Goal: Task Accomplishment & Management: Manage account settings

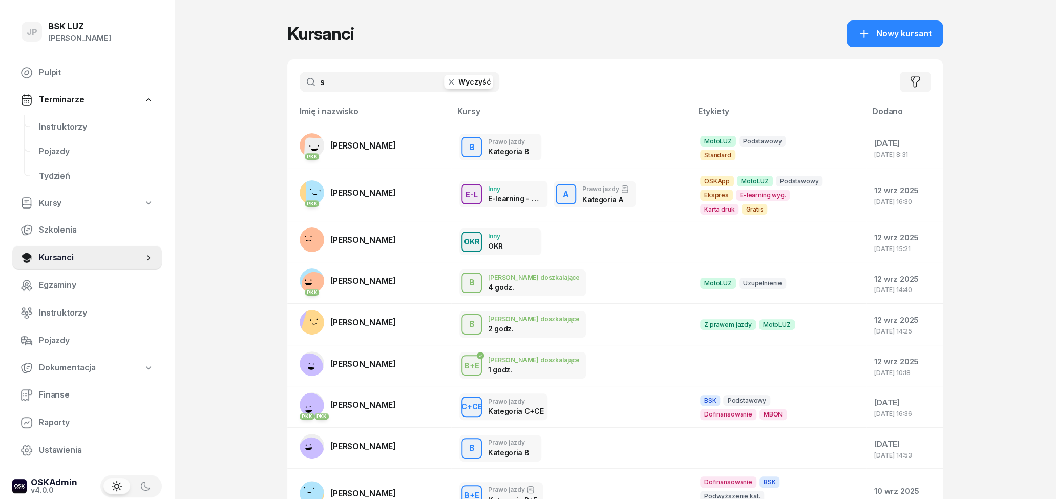
drag, startPoint x: 378, startPoint y: 87, endPoint x: 307, endPoint y: 85, distance: 71.3
click at [311, 87] on input "s" at bounding box center [400, 82] width 200 height 20
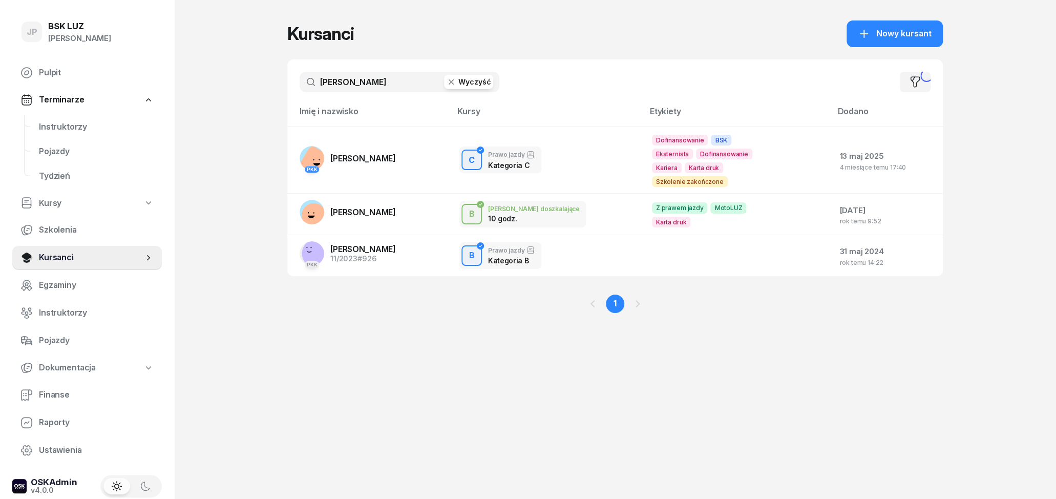
type input "[PERSON_NAME]"
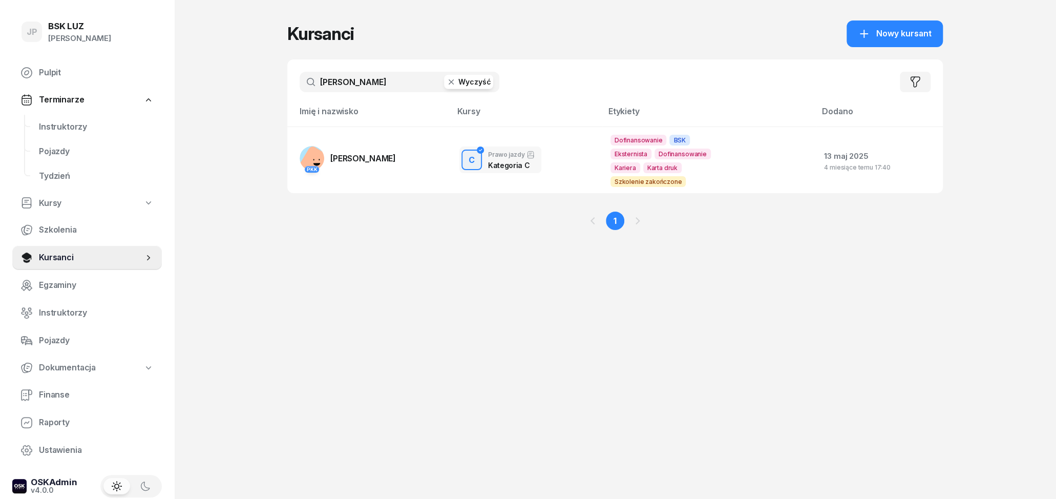
click at [394, 157] on link "PKK [PERSON_NAME]" at bounding box center [348, 158] width 96 height 25
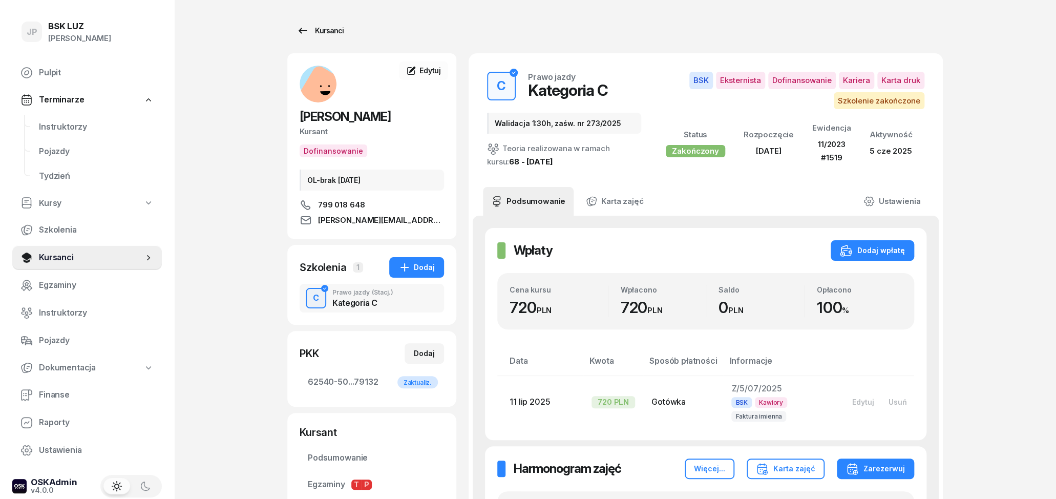
click at [296, 29] on link "Kursanci" at bounding box center [320, 30] width 66 height 20
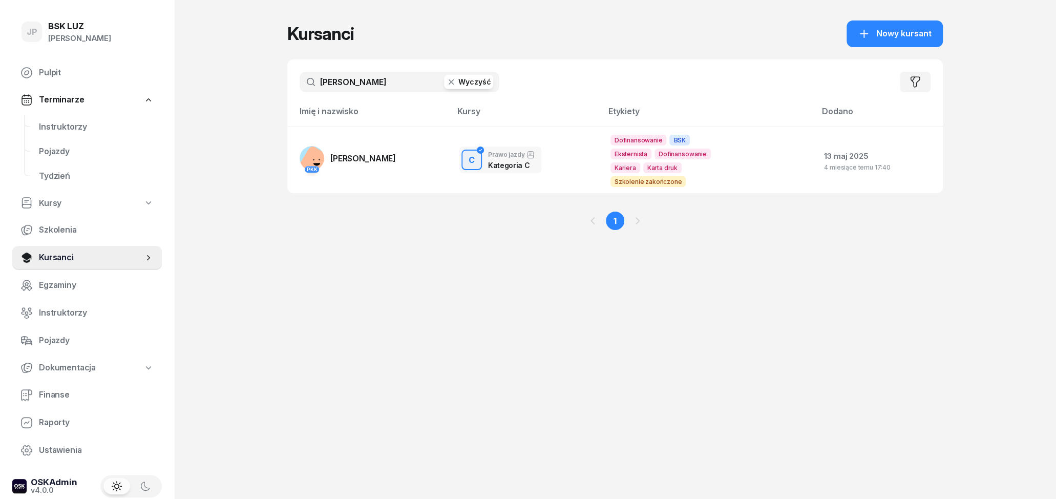
drag, startPoint x: 368, startPoint y: 78, endPoint x: 301, endPoint y: 77, distance: 67.1
click at [301, 77] on input "[PERSON_NAME]" at bounding box center [400, 82] width 200 height 20
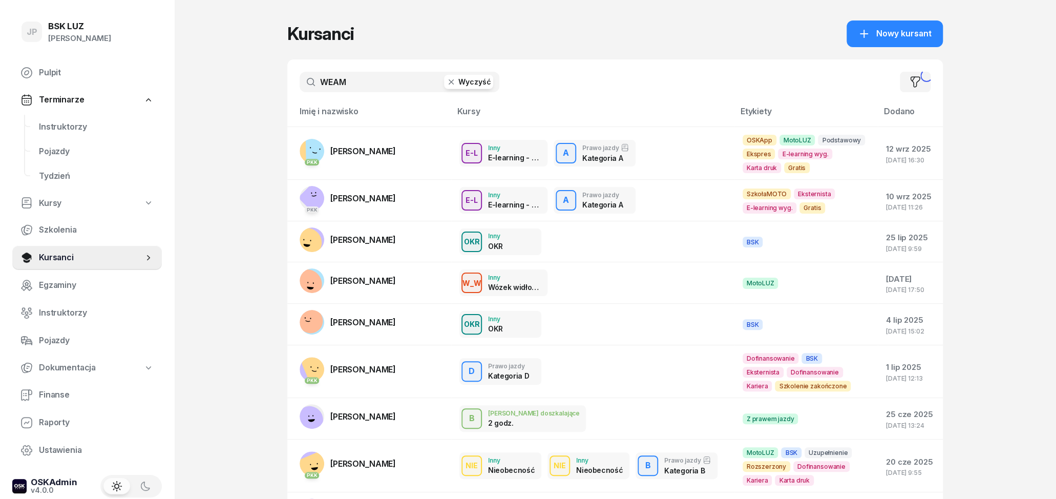
type input "WEAM"
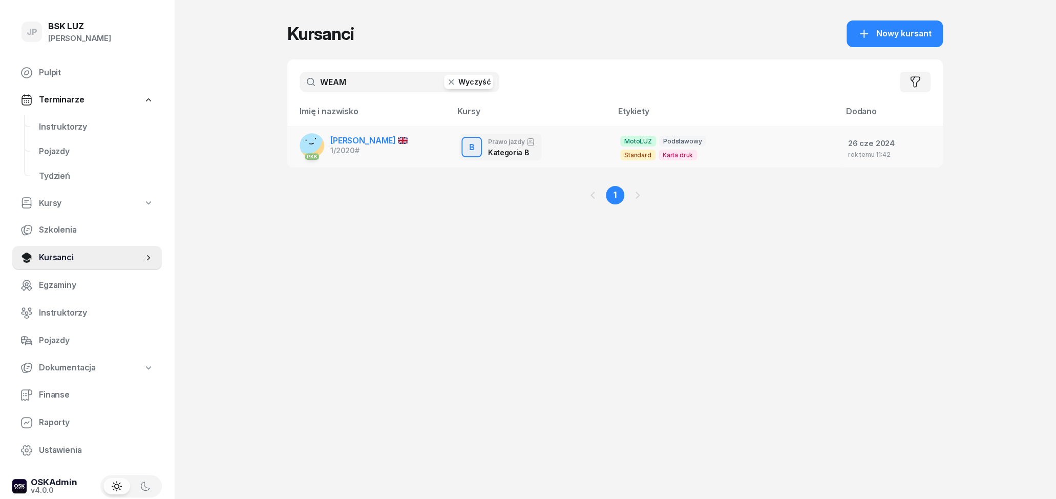
click at [359, 137] on span "[PERSON_NAME]" at bounding box center [368, 140] width 77 height 10
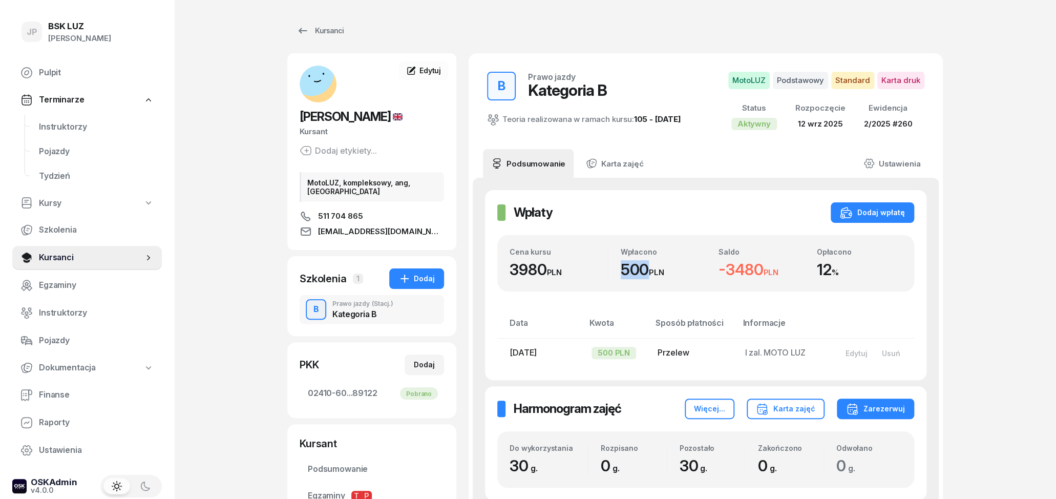
drag, startPoint x: 623, startPoint y: 270, endPoint x: 648, endPoint y: 275, distance: 25.5
click at [648, 275] on div "500 PLN" at bounding box center [664, 269] width 86 height 19
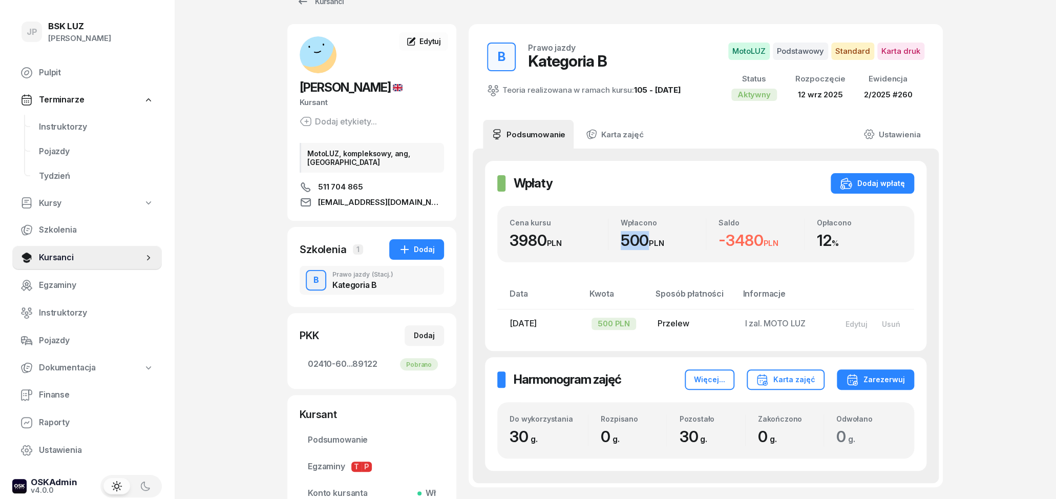
scroll to position [53, 0]
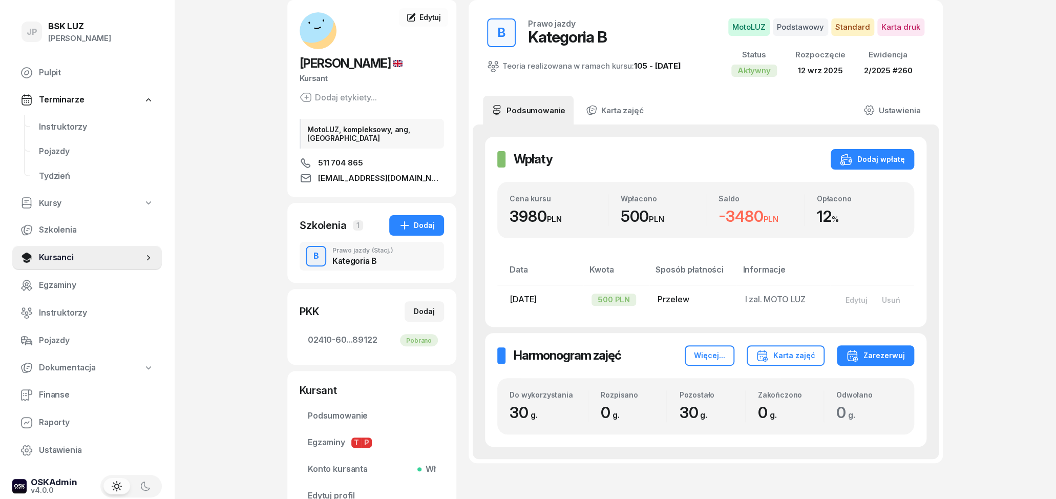
click at [648, 180] on div "Wpłaty Wpłaty Dodaj wpłatę Cena kursu 3980 PLN Wpłacono 500 PLN Saldo -3480 PLN…" at bounding box center [706, 232] width 442 height 190
drag, startPoint x: 505, startPoint y: 214, endPoint x: 556, endPoint y: 224, distance: 52.8
click at [555, 224] on div "Cena kursu 3980 PLN Wpłacono 500 PLN Saldo -3480 PLN Opłacono 12 %" at bounding box center [705, 210] width 417 height 56
click at [578, 229] on div "Cena kursu 3980 PLN Wpłacono 500 PLN Saldo -3480 PLN Opłacono 12 %" at bounding box center [705, 210] width 417 height 56
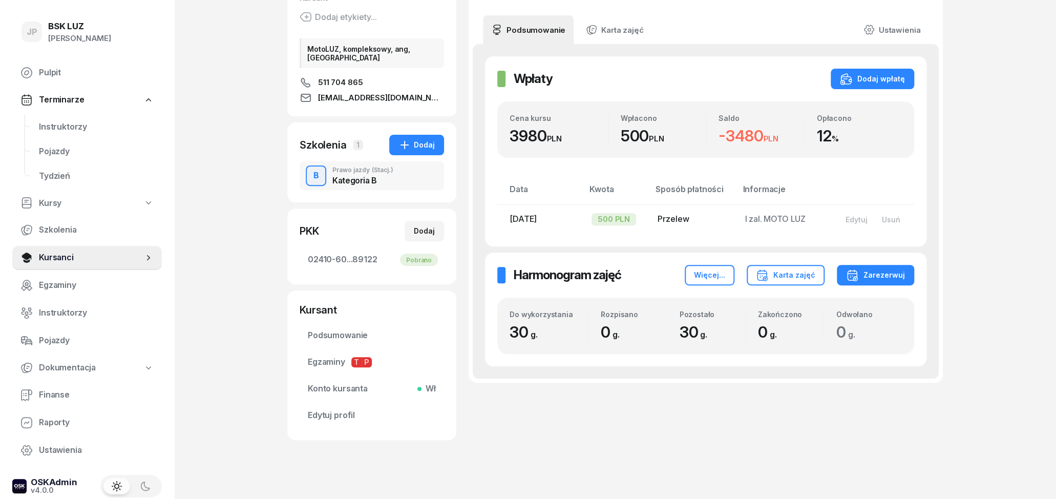
scroll to position [136, 0]
